Goal: Register for event/course

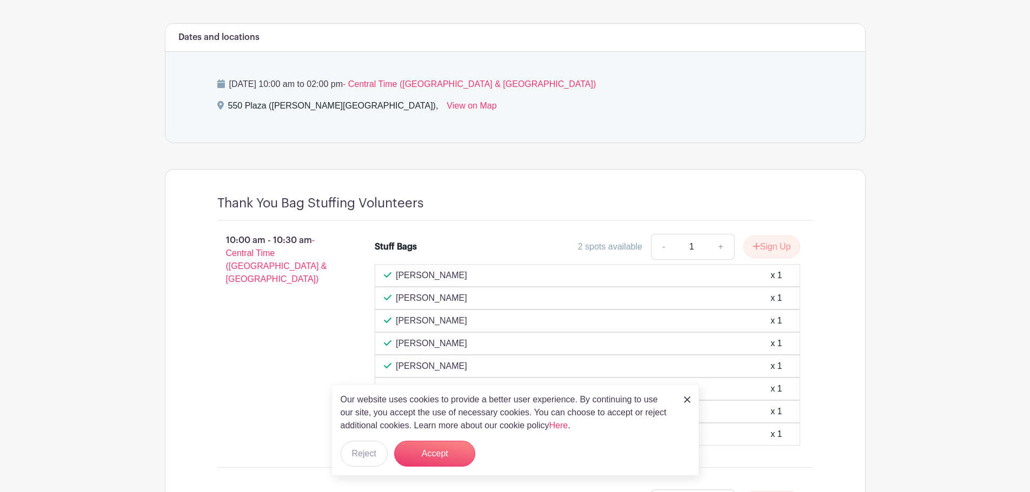
scroll to position [486, 0]
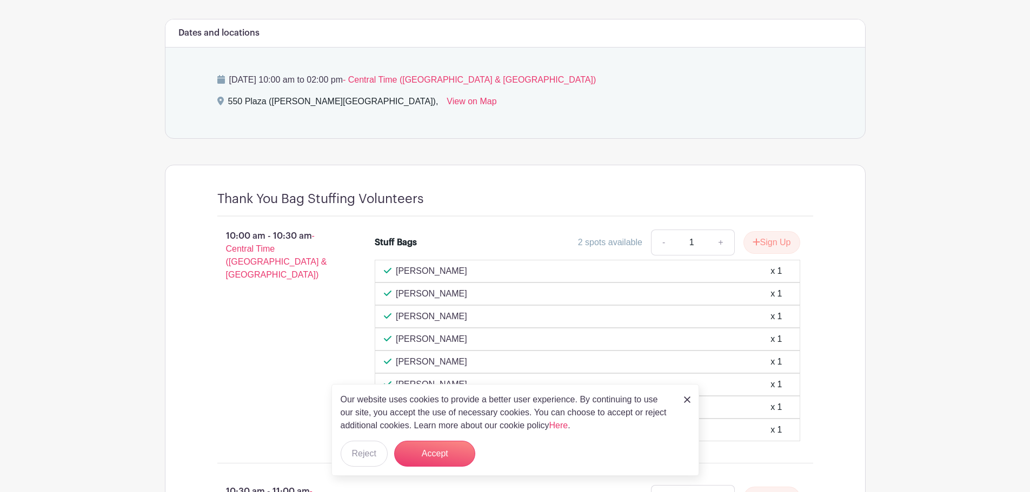
click at [687, 398] on img at bounding box center [687, 400] width 6 height 6
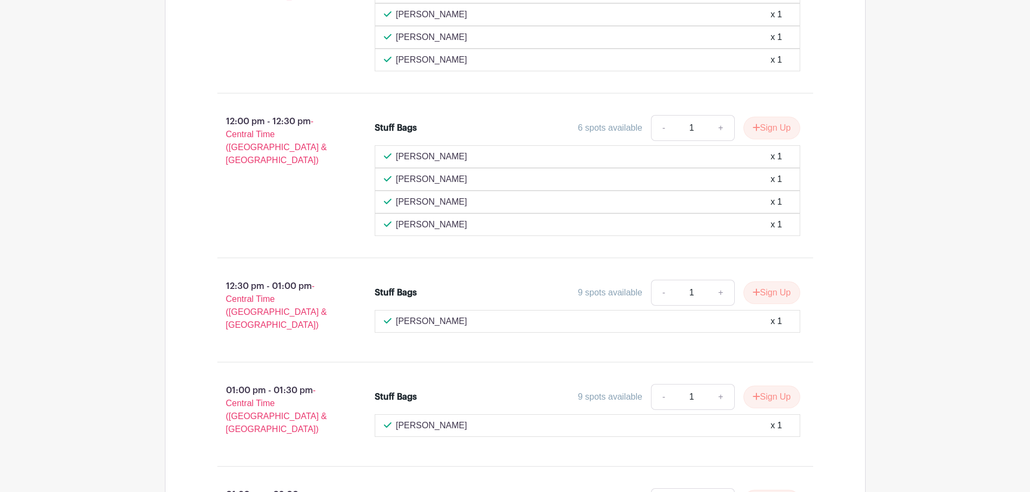
scroll to position [1439, 0]
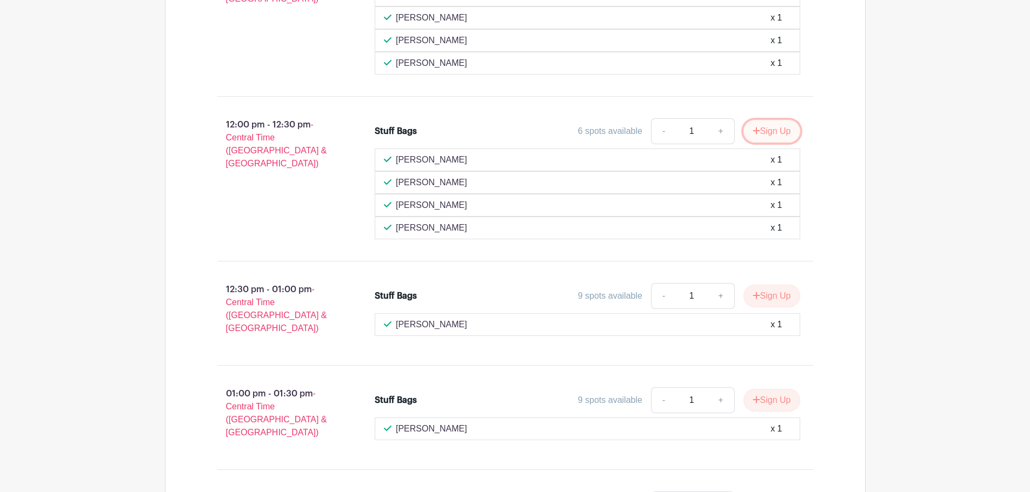
click at [749, 129] on button "Sign Up" at bounding box center [771, 131] width 57 height 23
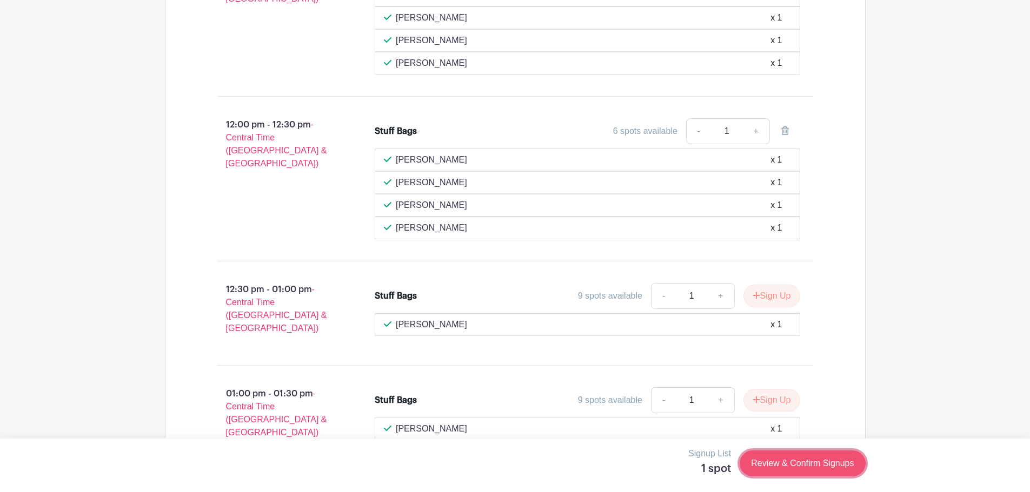
click at [800, 466] on link "Review & Confirm Signups" at bounding box center [801, 464] width 125 height 26
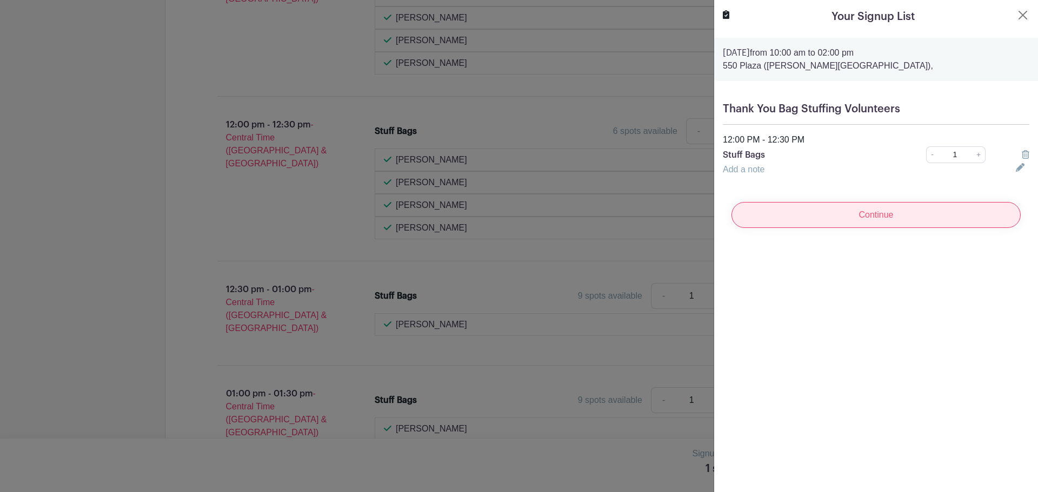
click at [853, 206] on input "Continue" at bounding box center [875, 215] width 289 height 26
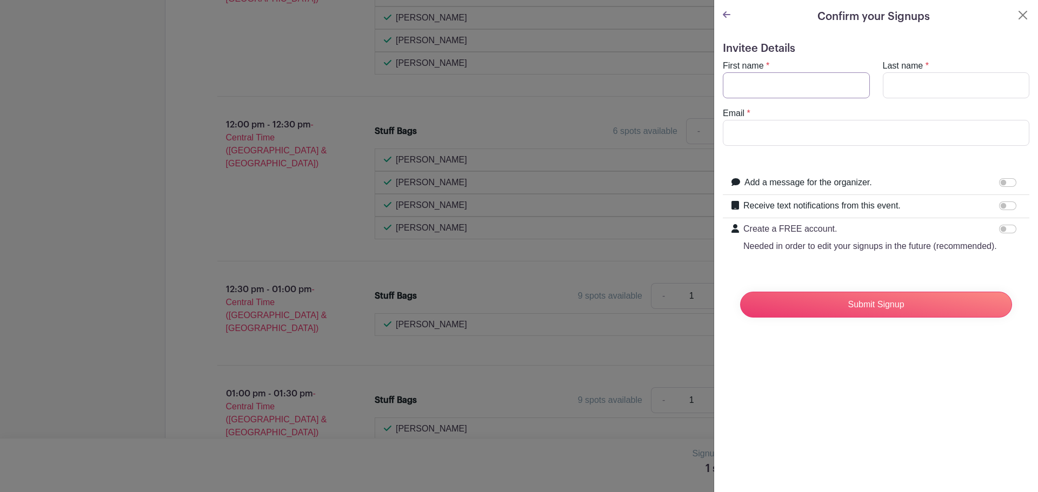
click at [771, 82] on input "First name" at bounding box center [796, 85] width 147 height 26
type input "Lauriane"
type input "Lyons"
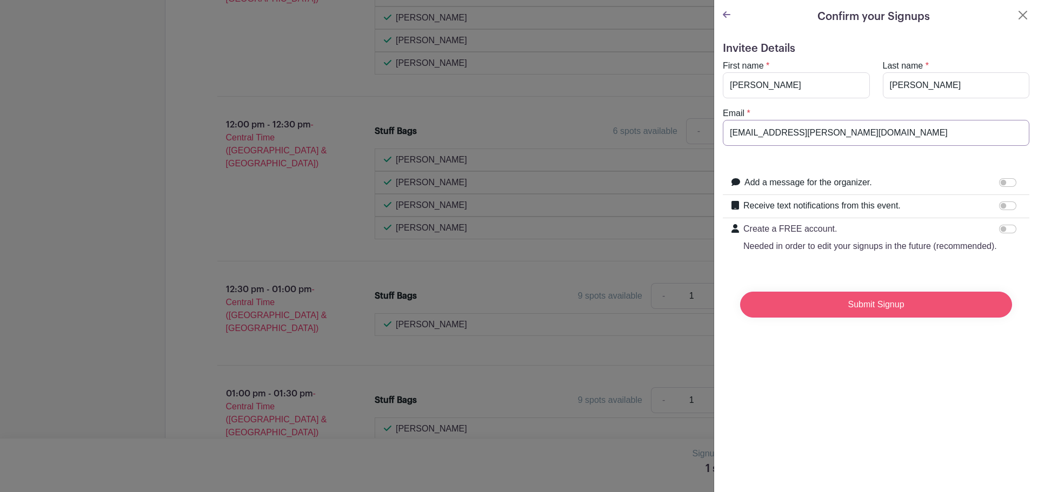
type input "lauriane.lyons@wholefoods.com"
click at [876, 318] on input "Submit Signup" at bounding box center [876, 305] width 272 height 26
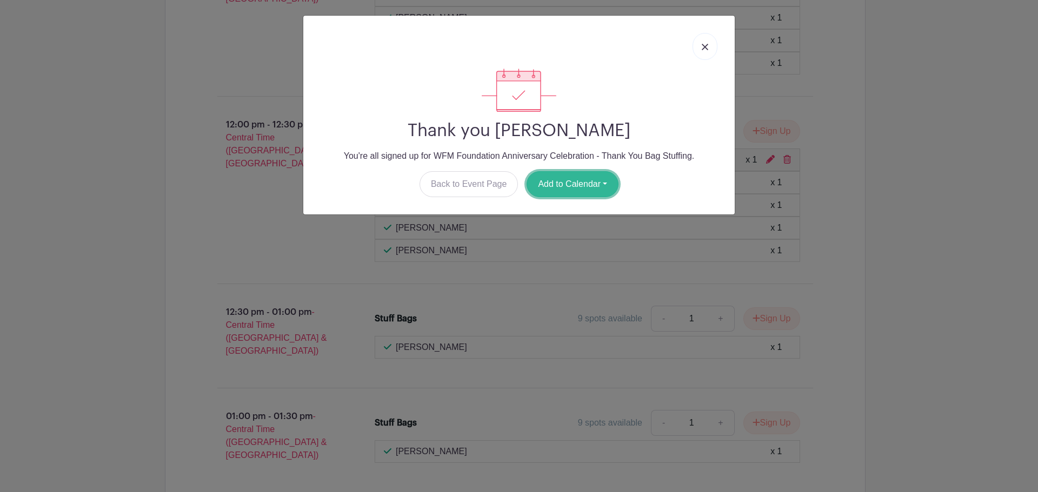
click at [567, 186] on button "Add to Calendar" at bounding box center [572, 184] width 92 height 26
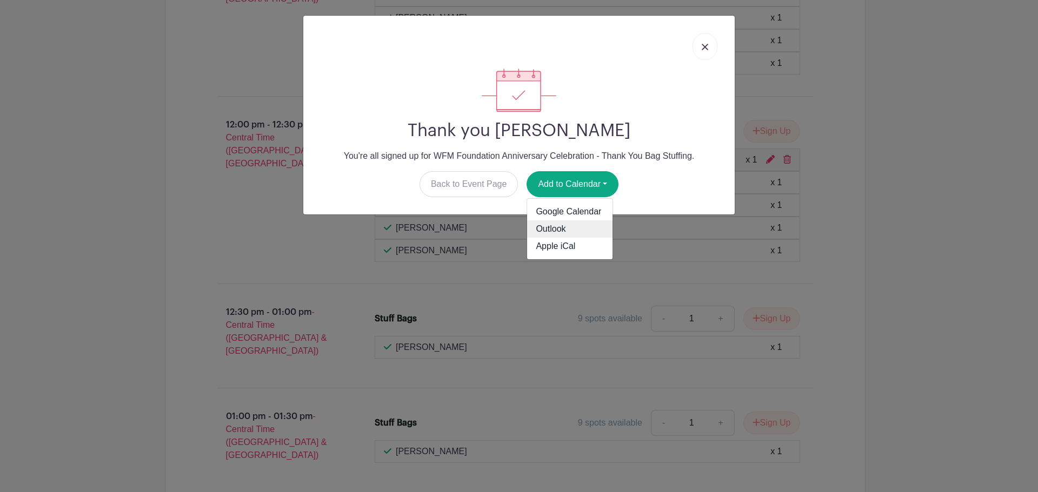
click at [559, 227] on link "Outlook" at bounding box center [569, 229] width 85 height 17
click at [701, 48] on img at bounding box center [704, 47] width 6 height 6
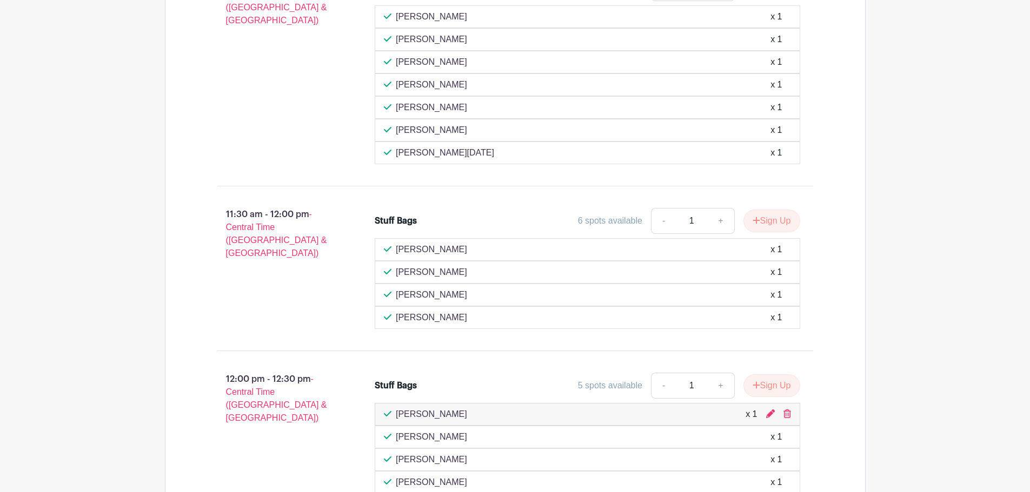
scroll to position [1493, 0]
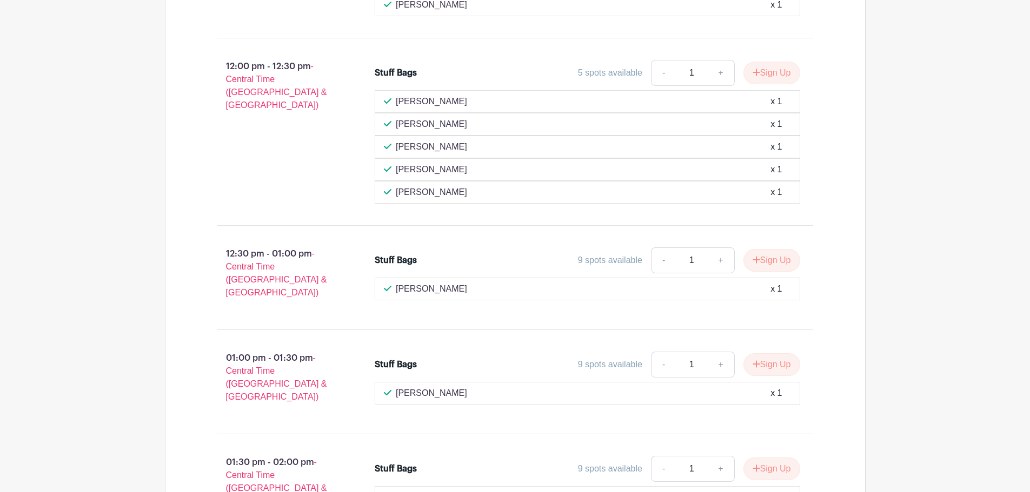
scroll to position [1513, 0]
